Goal: Navigation & Orientation: Find specific page/section

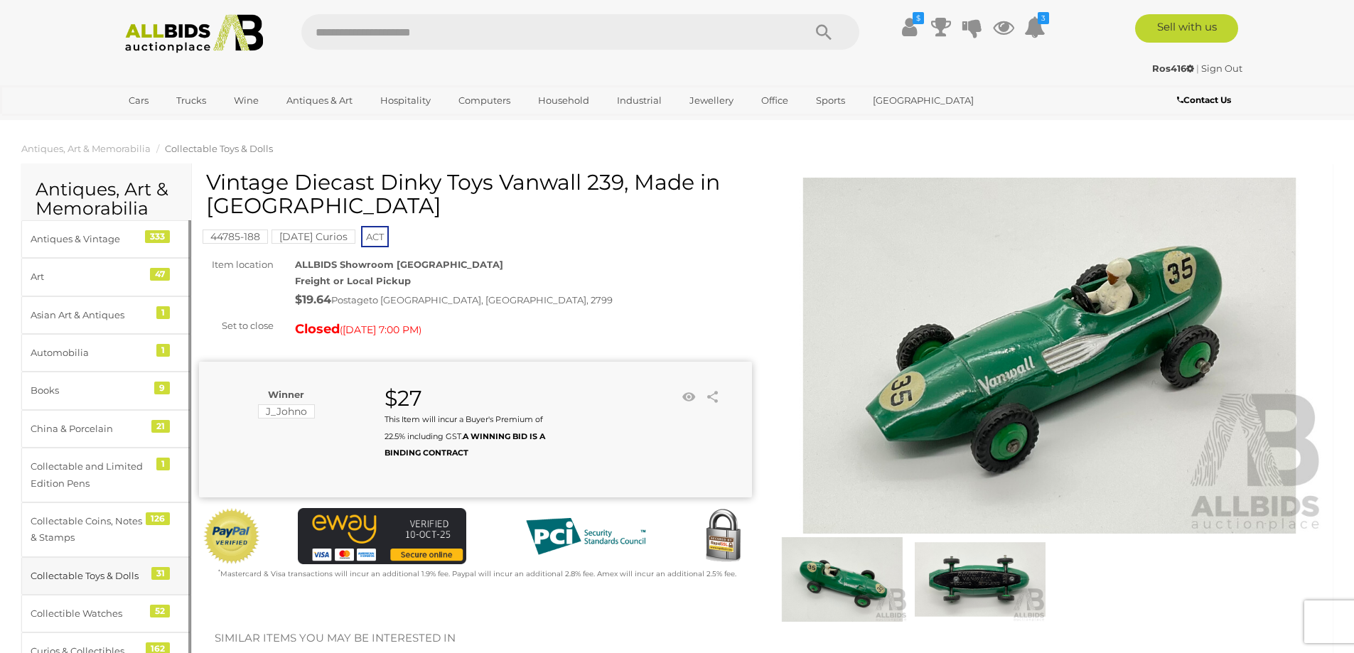
click at [90, 565] on link "Collectable Toys & Dolls 31" at bounding box center [106, 576] width 170 height 38
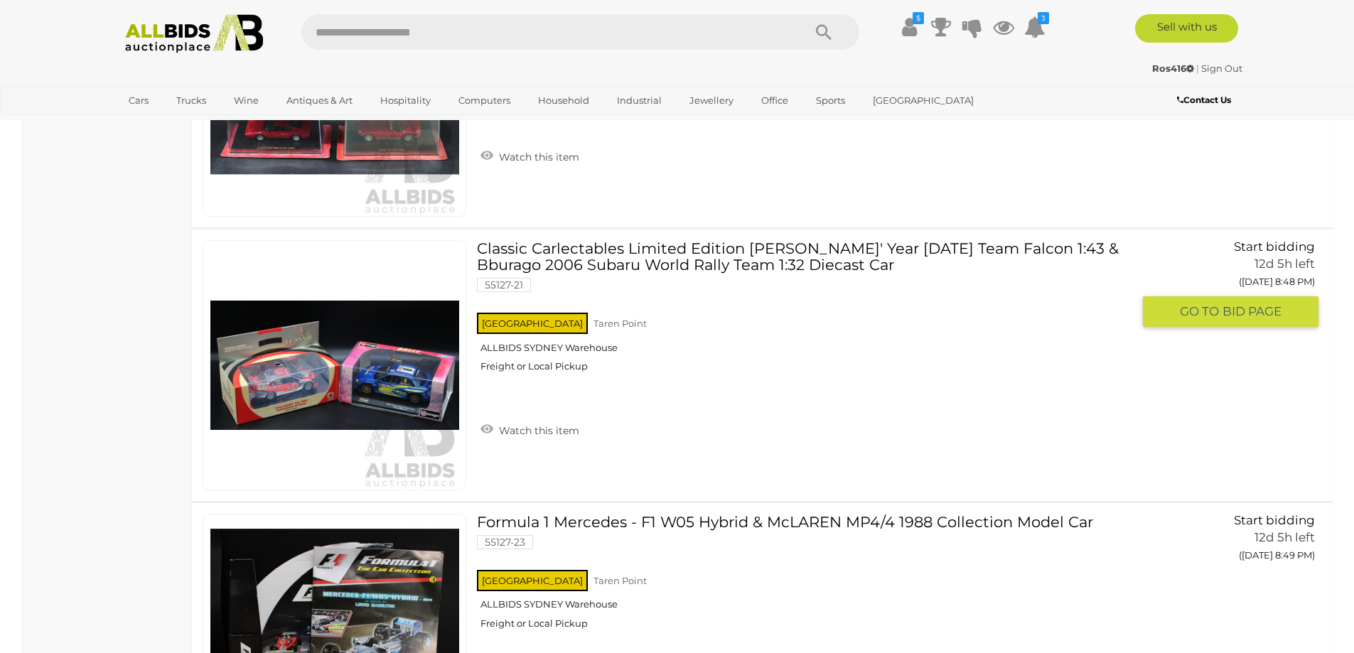
scroll to position [6822, 0]
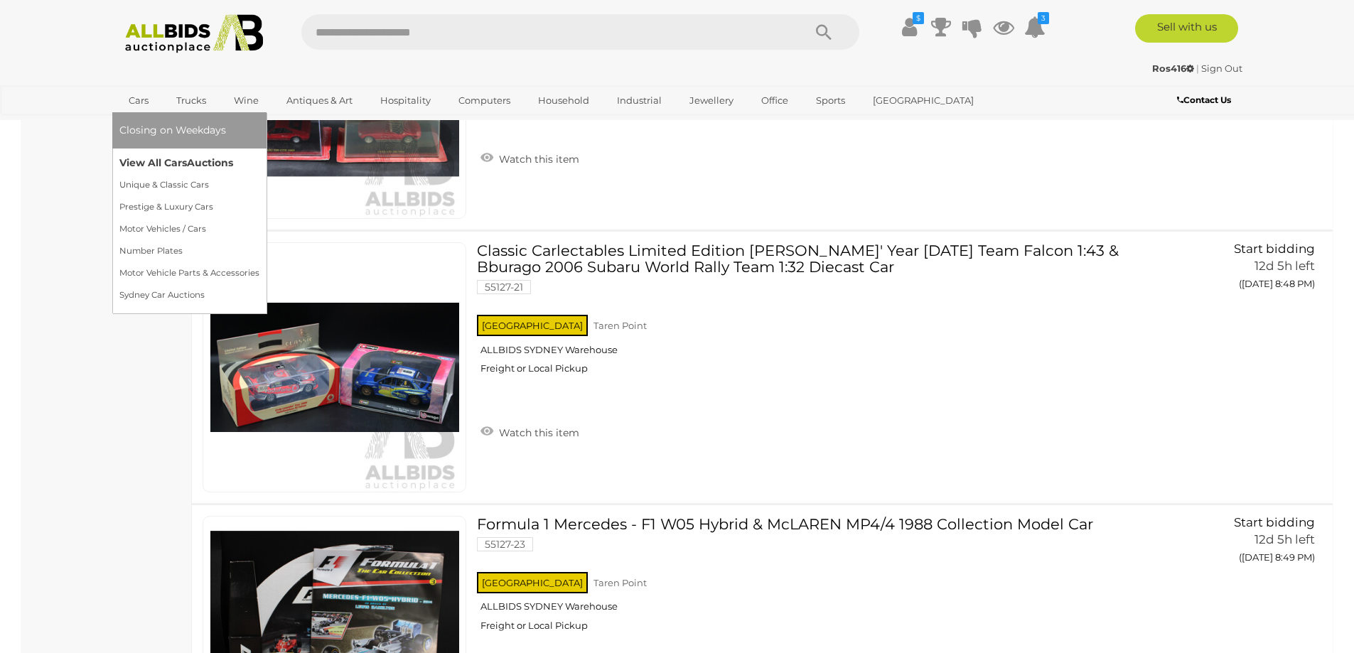
click at [150, 160] on link "View All Cars Auctions" at bounding box center [189, 163] width 140 height 22
